Goal: Leave review/rating: Leave review/rating

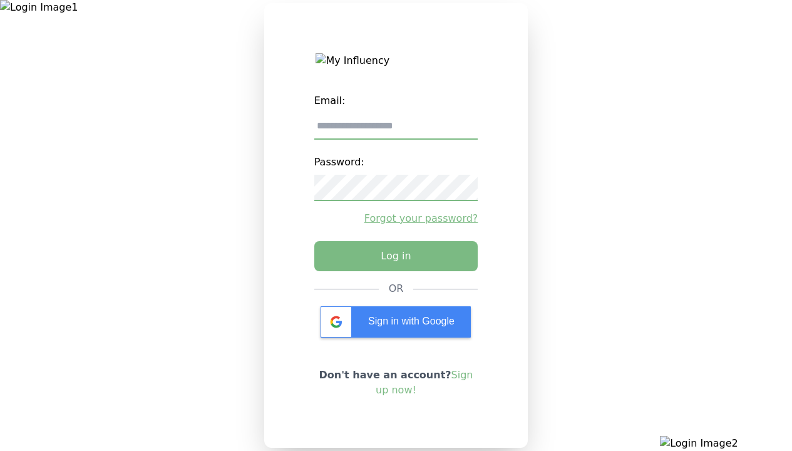
click at [396, 131] on input "email" at bounding box center [396, 126] width 164 height 26
type input "**********"
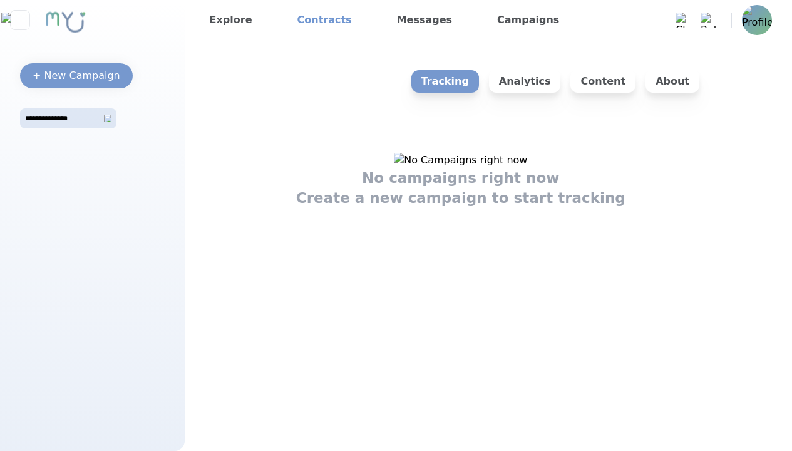
click at [315, 20] on link "Contracts" at bounding box center [324, 20] width 64 height 20
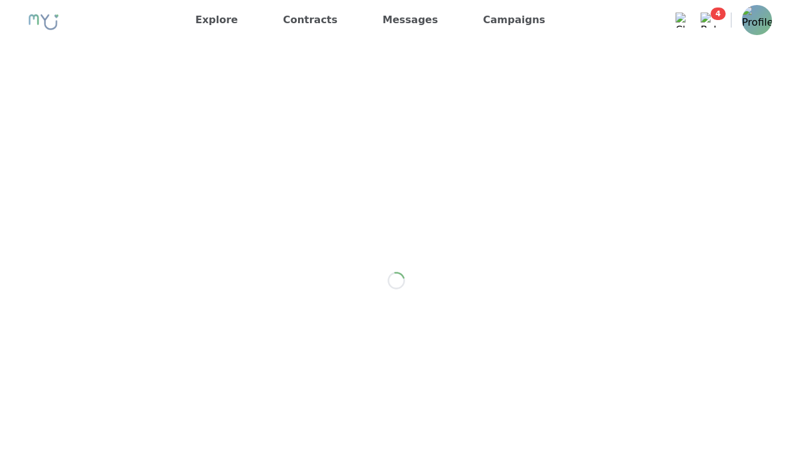
scroll to position [235, 0]
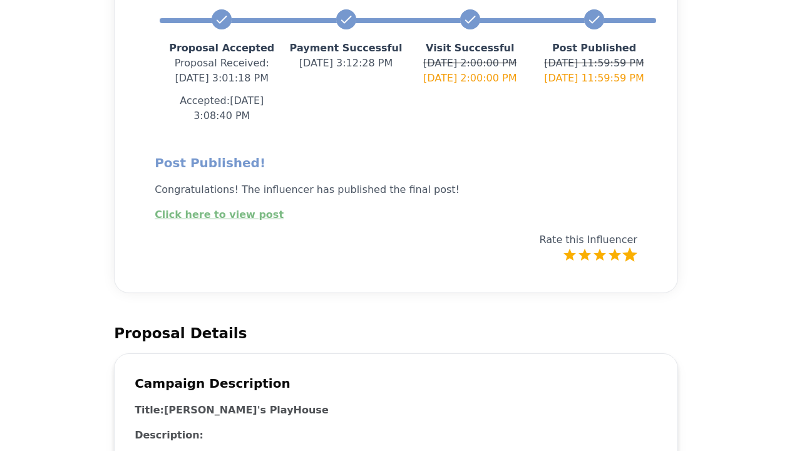
click at [630, 247] on label "5 Stars" at bounding box center [629, 254] width 15 height 15
click at [615, 247] on label "4 Stars" at bounding box center [614, 254] width 15 height 15
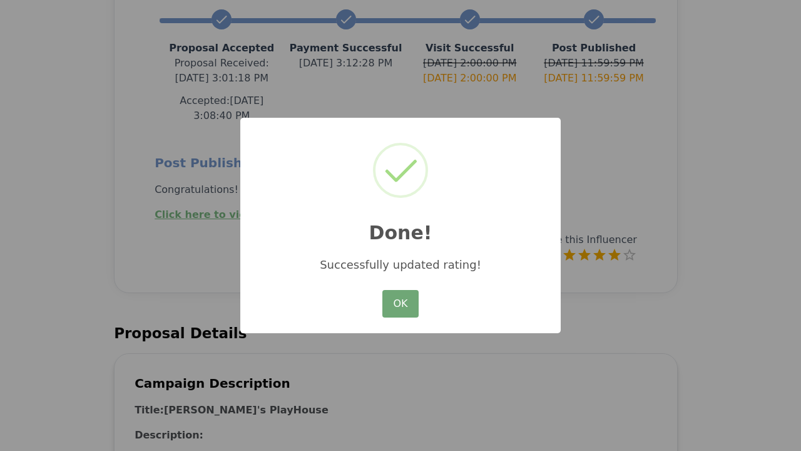
click at [416, 306] on button "OK" at bounding box center [401, 304] width 36 height 28
